Goal: Book appointment/travel/reservation

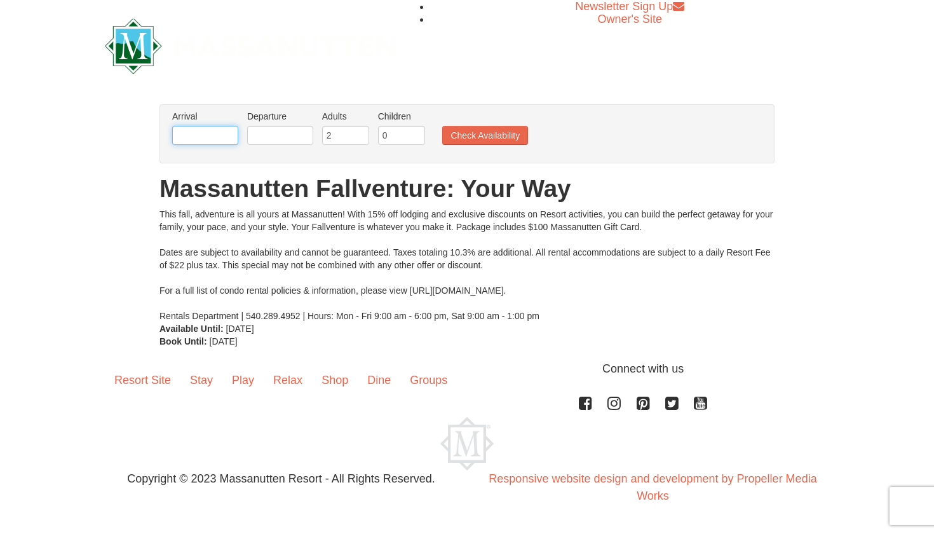
click at [198, 137] on input "text" at bounding box center [205, 135] width 66 height 19
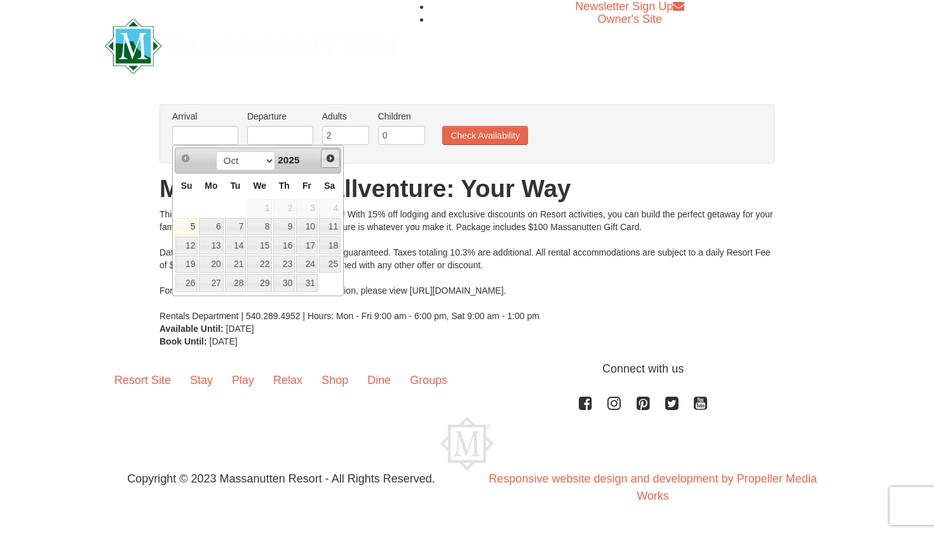
click at [330, 154] on span "Next" at bounding box center [330, 158] width 10 height 10
click at [262, 276] on link "26" at bounding box center [259, 283] width 25 height 18
type input "[DATE]"
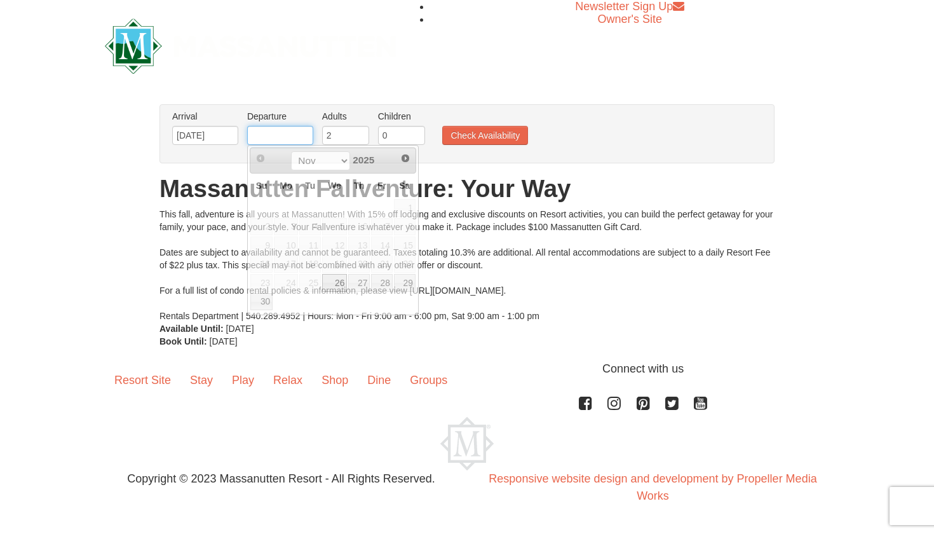
click at [297, 138] on input "text" at bounding box center [280, 135] width 66 height 19
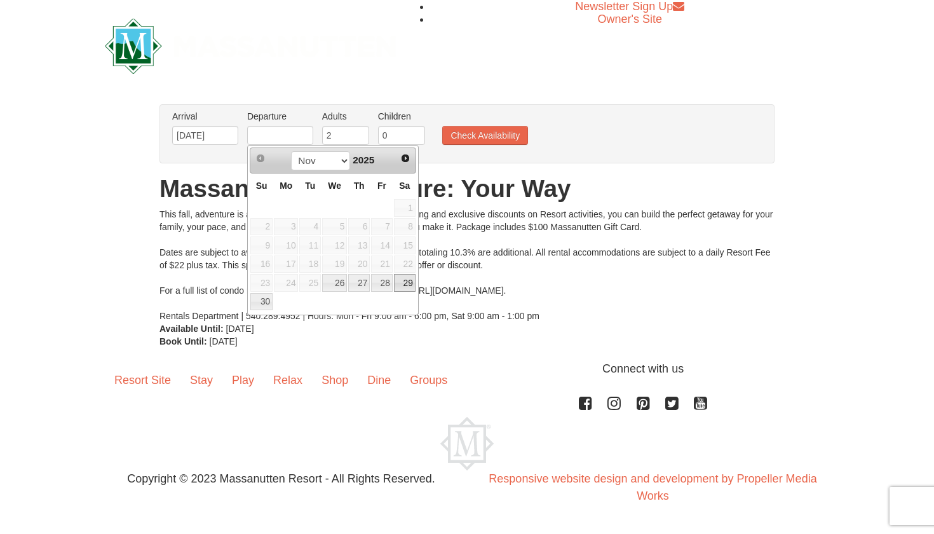
click at [408, 282] on link "29" at bounding box center [405, 283] width 22 height 18
type input "[DATE]"
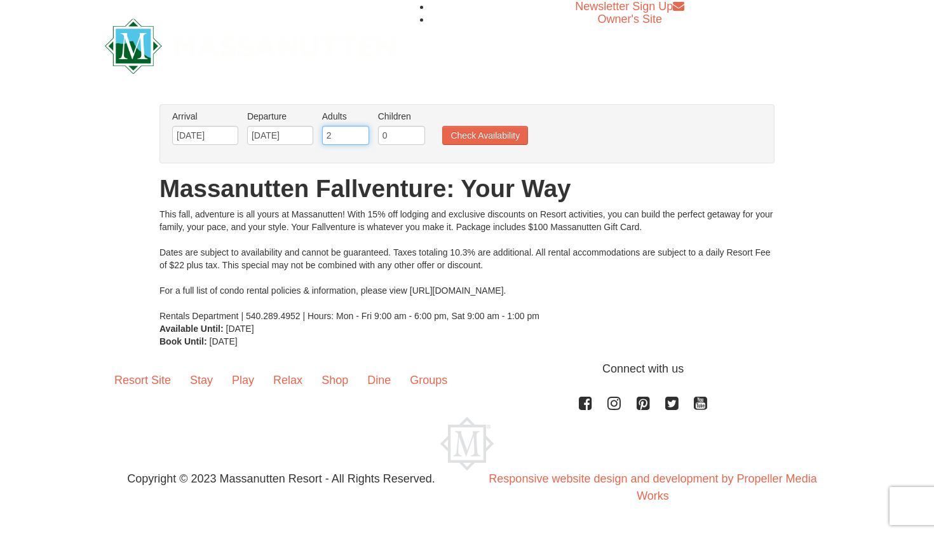
type input "1"
click at [359, 138] on input "1" at bounding box center [345, 135] width 47 height 19
click at [416, 135] on input "1" at bounding box center [401, 135] width 47 height 19
type input "2"
click at [416, 135] on input "2" at bounding box center [401, 135] width 47 height 19
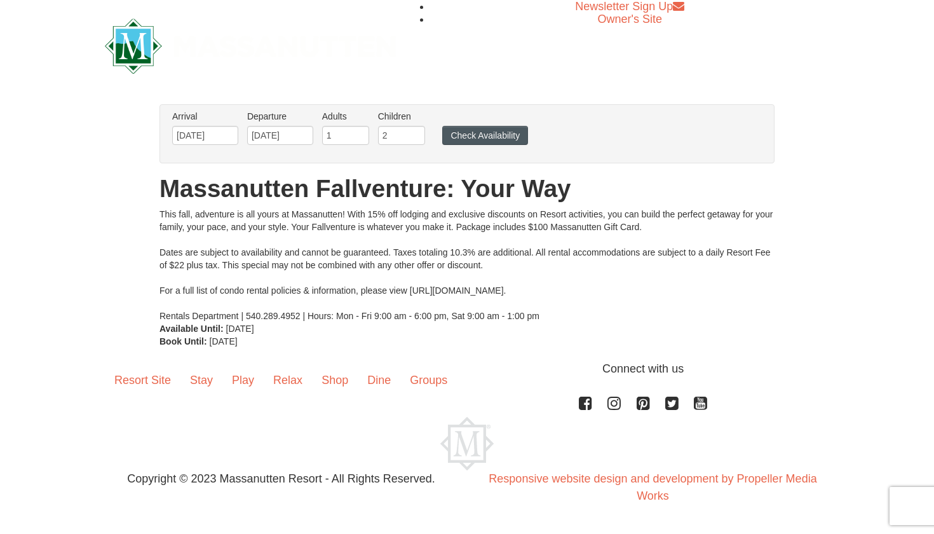
click at [479, 136] on button "Check Availability" at bounding box center [485, 135] width 86 height 19
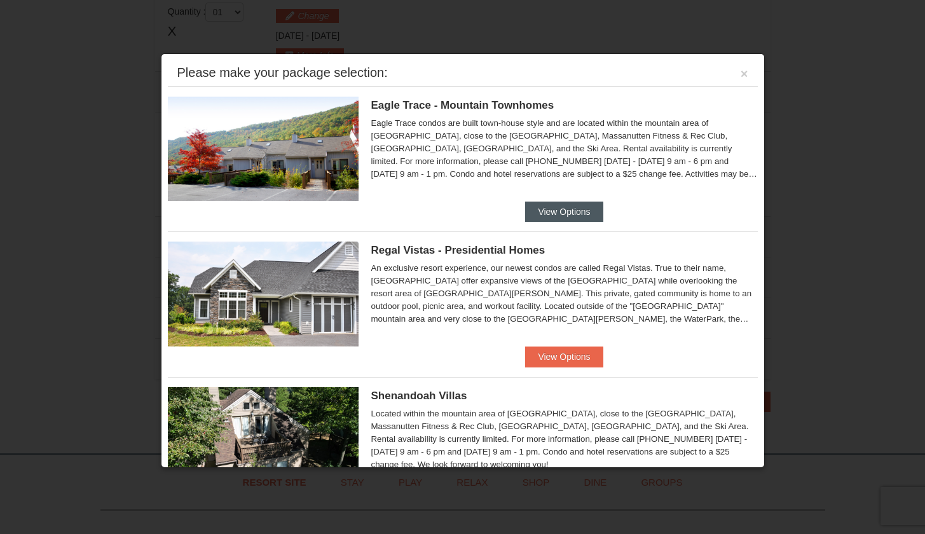
click at [546, 207] on button "View Options" at bounding box center [564, 211] width 78 height 20
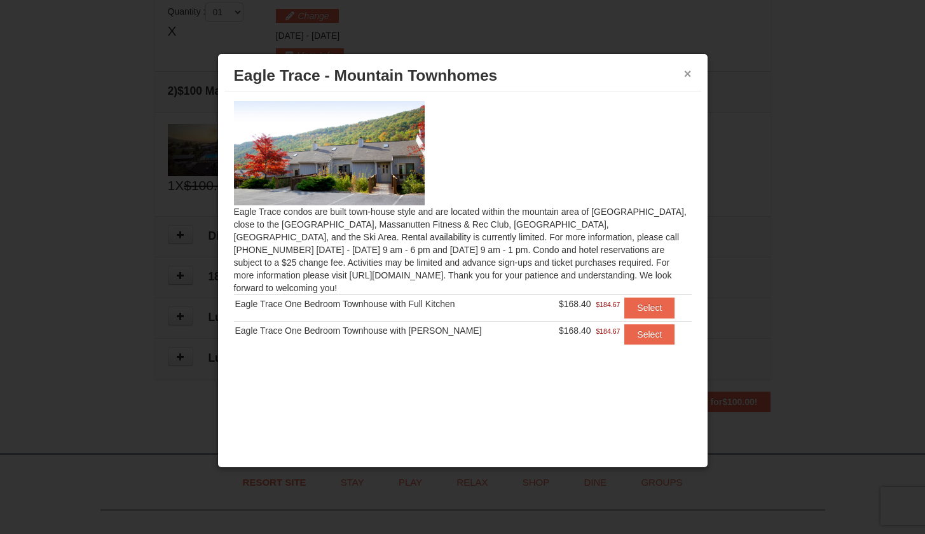
click at [689, 75] on button "×" at bounding box center [688, 73] width 8 height 13
